Goal: Transaction & Acquisition: Obtain resource

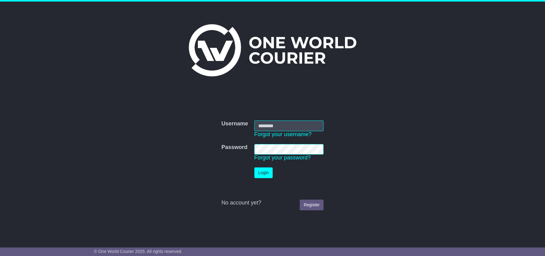
type input "**********"
click at [266, 173] on button "Login" at bounding box center [263, 172] width 18 height 11
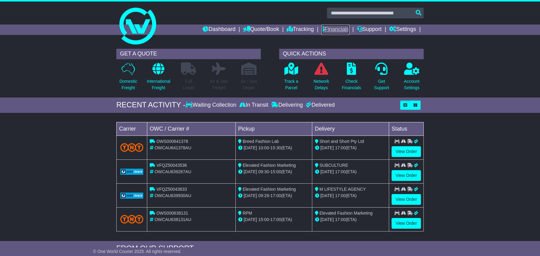
click at [335, 32] on link "Financials" at bounding box center [335, 29] width 28 height 10
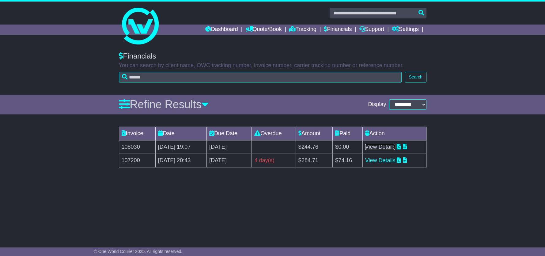
click at [384, 148] on link "View Details" at bounding box center [380, 147] width 30 height 6
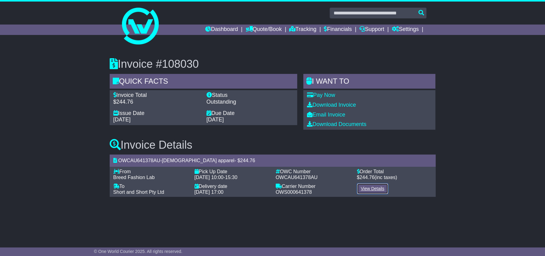
click at [363, 188] on link "View Details" at bounding box center [373, 188] width 32 height 11
click at [339, 105] on link "Download Invoice" at bounding box center [331, 105] width 49 height 6
click at [339, 29] on link "Financials" at bounding box center [338, 29] width 28 height 10
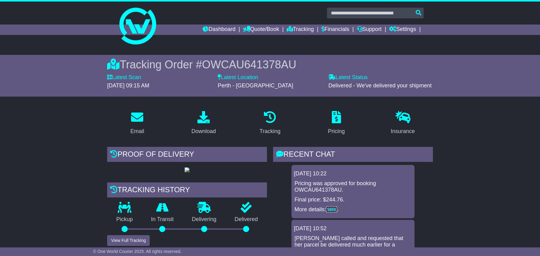
click at [333, 209] on link "here" at bounding box center [331, 209] width 11 height 6
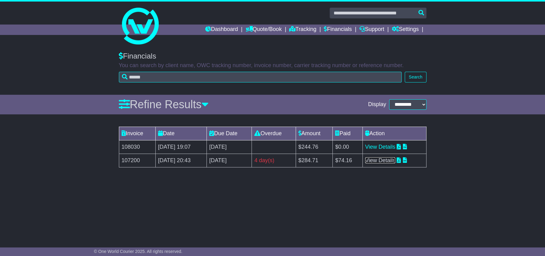
click at [382, 159] on link "View Details" at bounding box center [380, 160] width 30 height 6
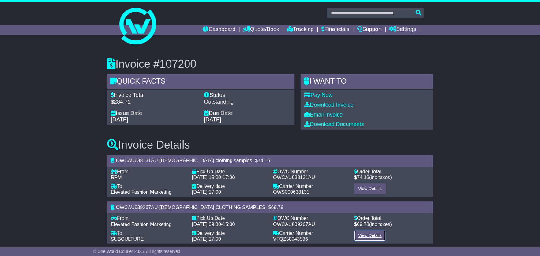
click at [368, 235] on link "View Details" at bounding box center [370, 235] width 32 height 11
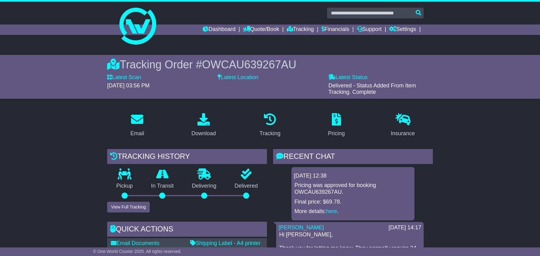
scroll to position [102, 0]
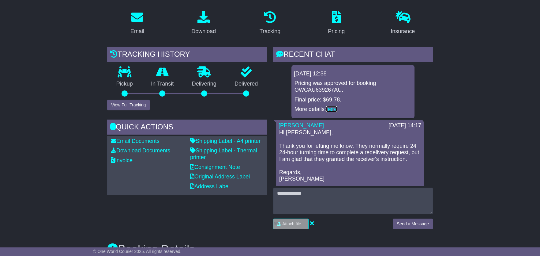
click at [331, 107] on link "here" at bounding box center [331, 109] width 11 height 6
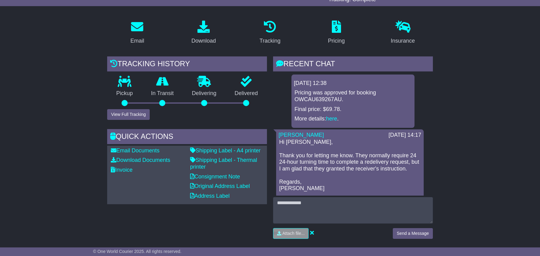
scroll to position [102, 0]
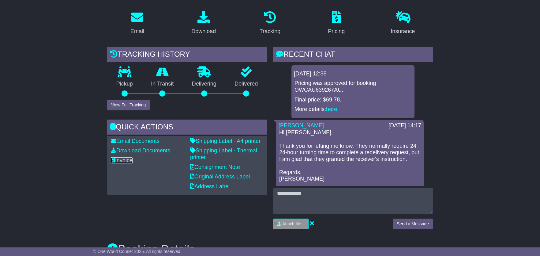
click at [120, 160] on link "Invoice" at bounding box center [122, 160] width 22 height 6
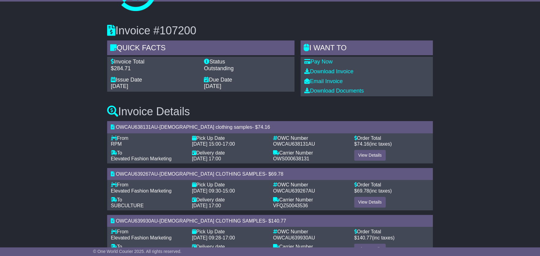
scroll to position [54, 0]
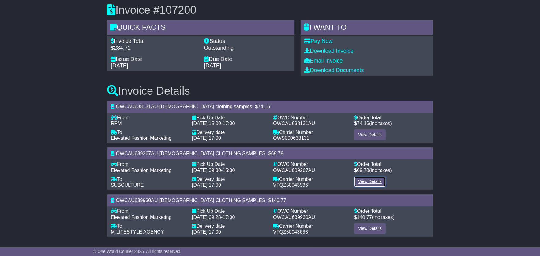
click at [367, 179] on link "View Details" at bounding box center [370, 181] width 32 height 11
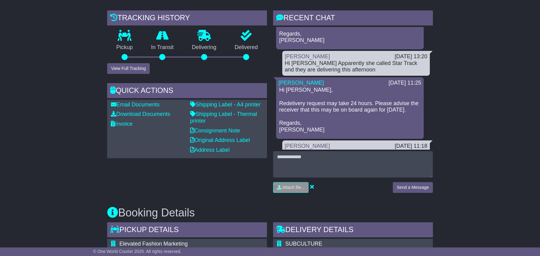
scroll to position [204, 0]
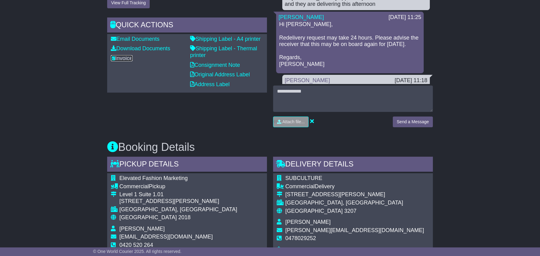
click at [129, 58] on link "Invoice" at bounding box center [122, 58] width 22 height 6
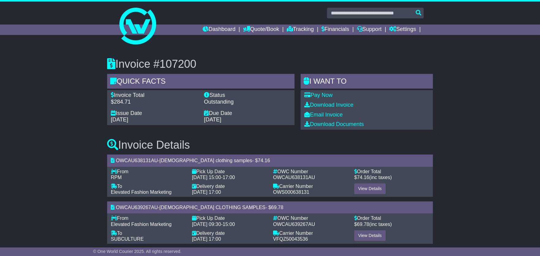
scroll to position [54, 0]
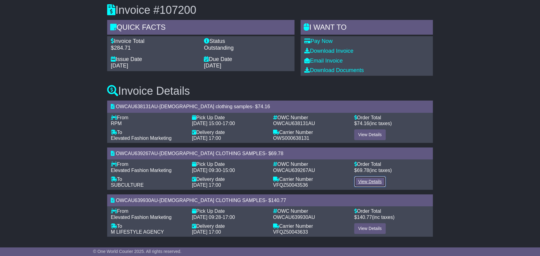
click at [370, 181] on link "View Details" at bounding box center [370, 181] width 32 height 11
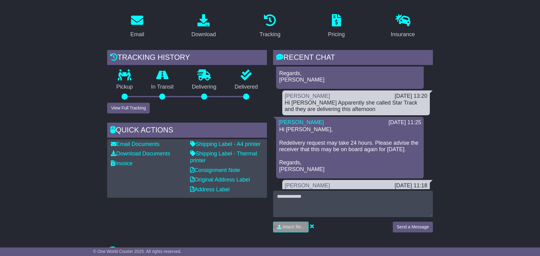
scroll to position [102, 0]
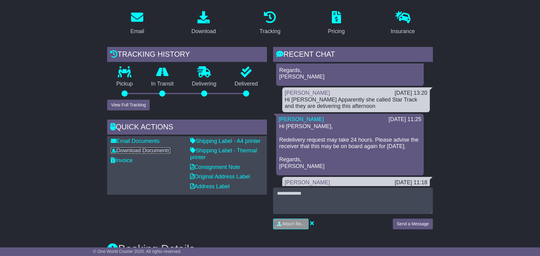
click at [141, 149] on link "Download Documents" at bounding box center [140, 150] width 59 height 6
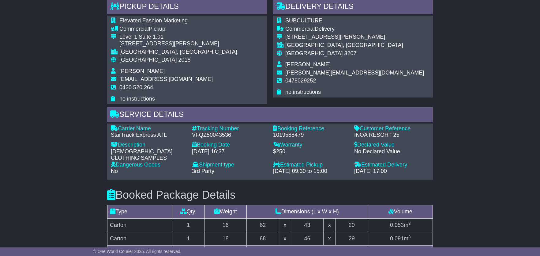
scroll to position [352, 0]
